Goal: Task Accomplishment & Management: Manage account settings

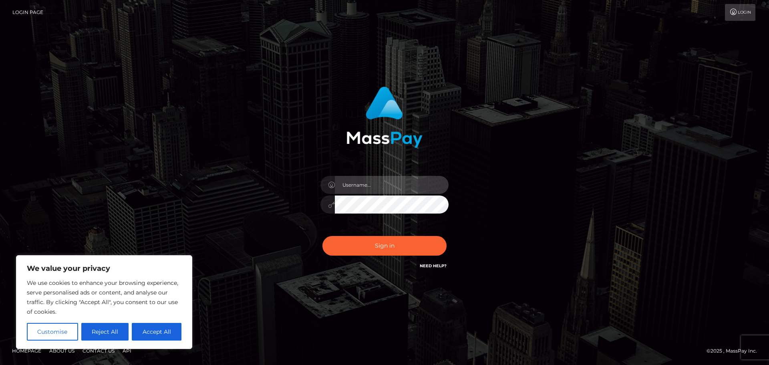
click at [402, 189] on input "text" at bounding box center [392, 185] width 114 height 18
type input "marydomina05@gmail.com"
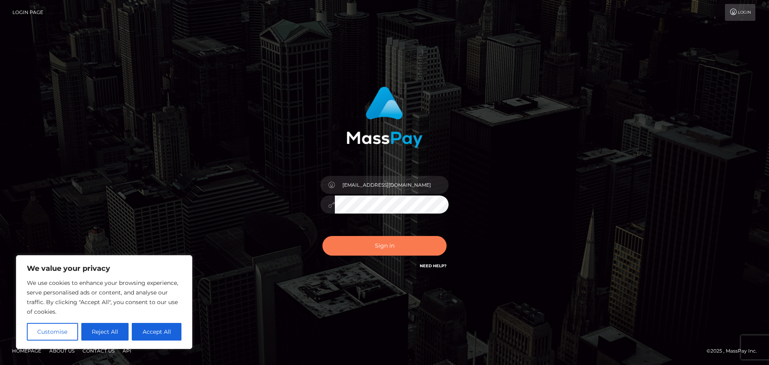
click at [376, 245] on button "Sign in" at bounding box center [385, 246] width 124 height 20
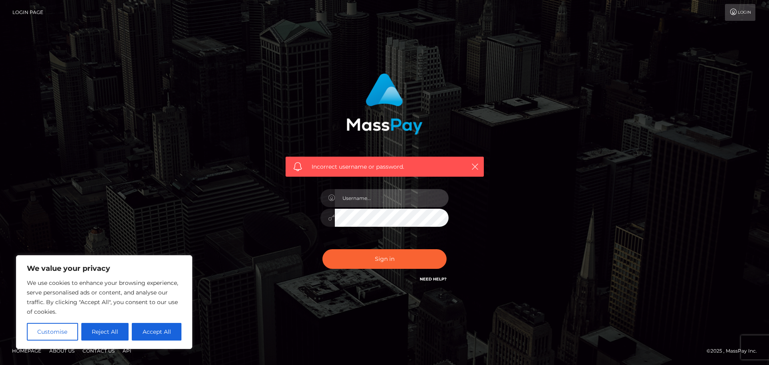
type input "[EMAIL_ADDRESS][DOMAIN_NAME]"
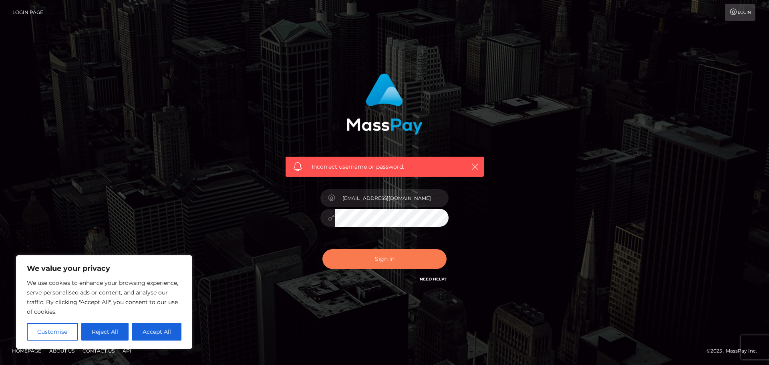
click at [361, 262] on button "Sign in" at bounding box center [385, 259] width 124 height 20
click at [428, 277] on link "Need Help?" at bounding box center [433, 279] width 27 height 5
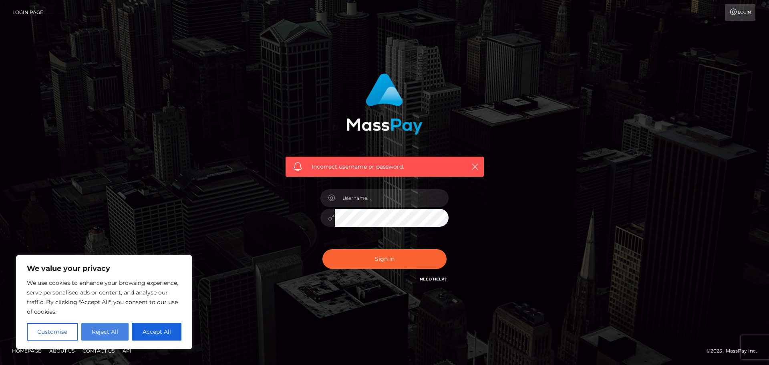
click at [121, 335] on button "Reject All" at bounding box center [105, 332] width 48 height 18
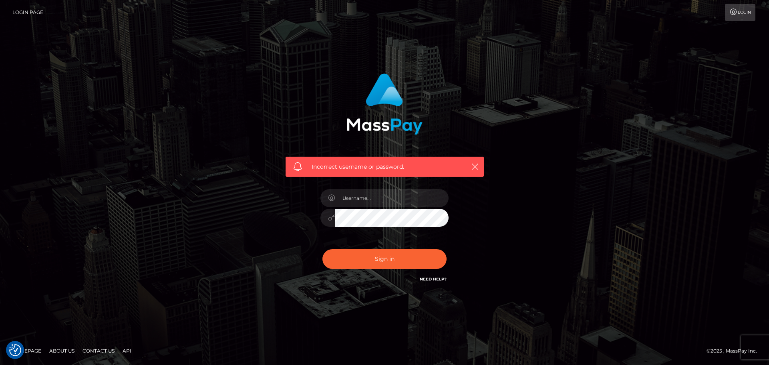
click at [739, 16] on link "Login" at bounding box center [740, 12] width 30 height 17
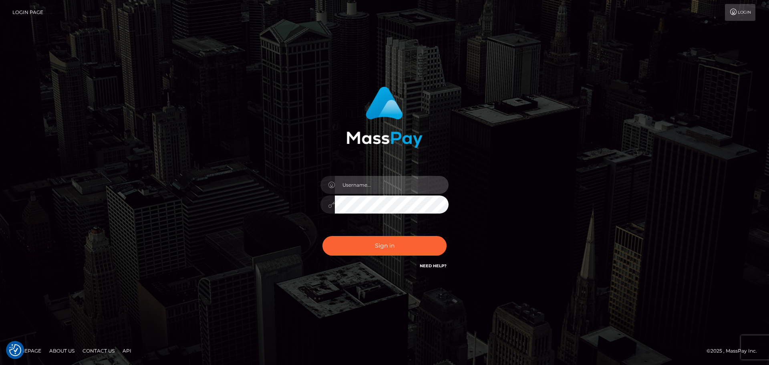
click at [359, 184] on input "text" at bounding box center [392, 185] width 114 height 18
type input "marydomina05@gmail.com"
click at [327, 208] on div at bounding box center [328, 205] width 14 height 18
click at [339, 226] on div "marydomina05@gmail.com" at bounding box center [385, 200] width 140 height 61
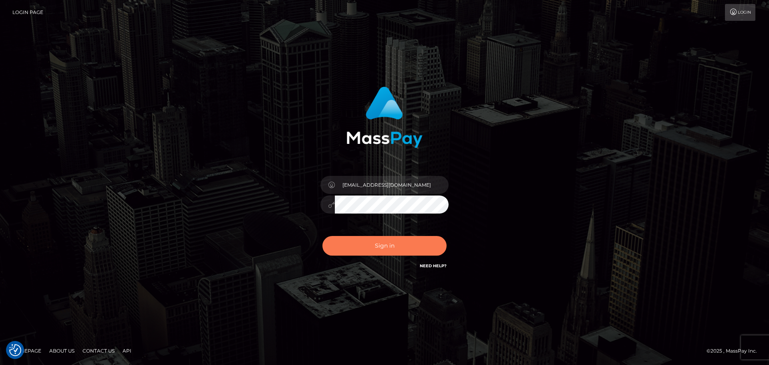
click at [377, 246] on button "Sign in" at bounding box center [385, 246] width 124 height 20
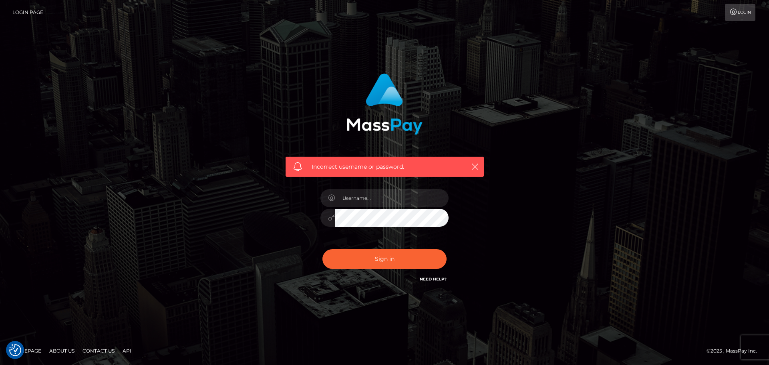
click at [429, 279] on link "Need Help?" at bounding box center [433, 279] width 27 height 5
click at [37, 11] on link "Login Page" at bounding box center [27, 12] width 31 height 17
